Goal: Book appointment/travel/reservation

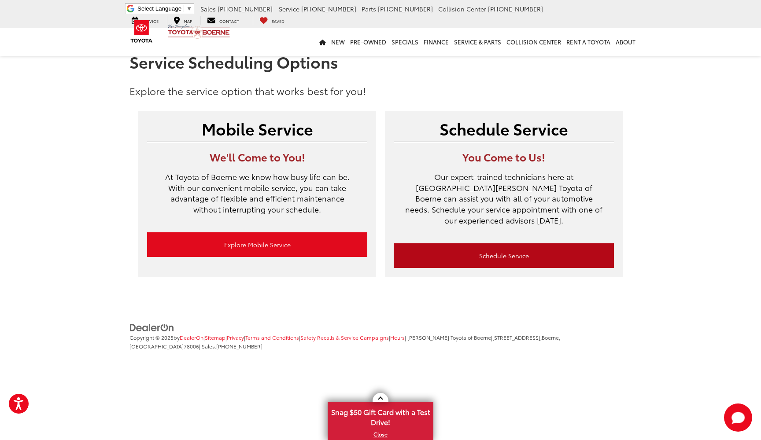
click at [512, 247] on link "Schedule Service" at bounding box center [504, 256] width 220 height 25
